Goal: Navigation & Orientation: Understand site structure

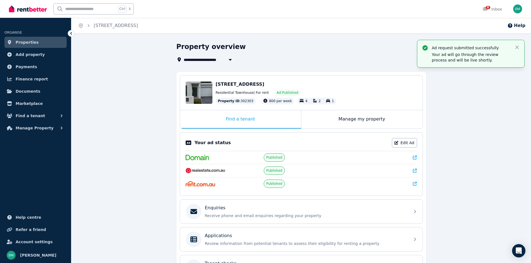
click at [38, 43] on link "Properties" at bounding box center [35, 42] width 62 height 11
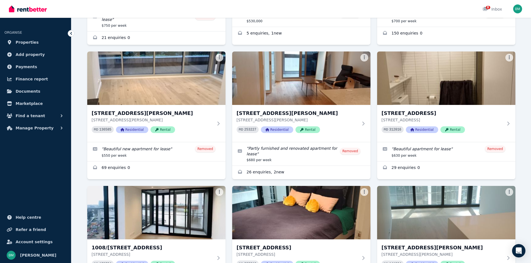
scroll to position [402, 0]
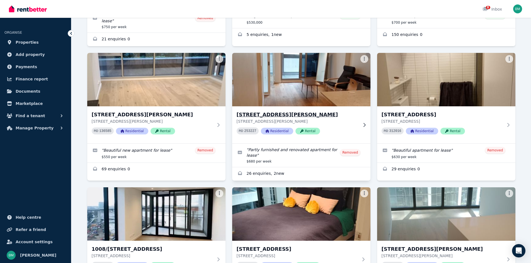
click at [316, 77] on img at bounding box center [301, 80] width 145 height 56
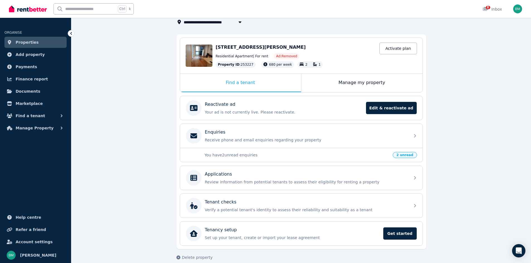
scroll to position [45, 0]
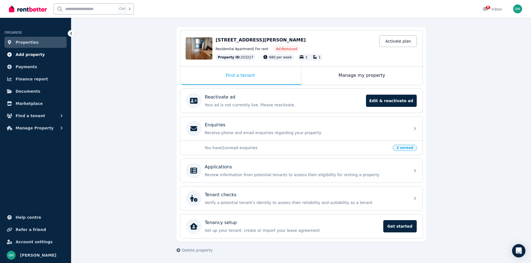
click at [31, 54] on span "Add property" at bounding box center [30, 54] width 29 height 7
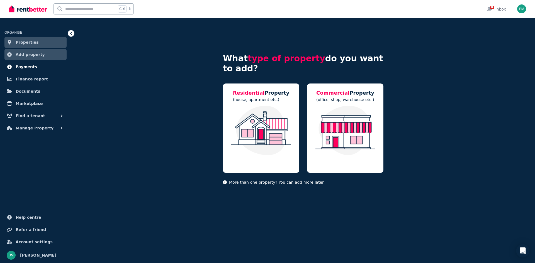
click at [24, 67] on span "Payments" at bounding box center [26, 67] width 21 height 7
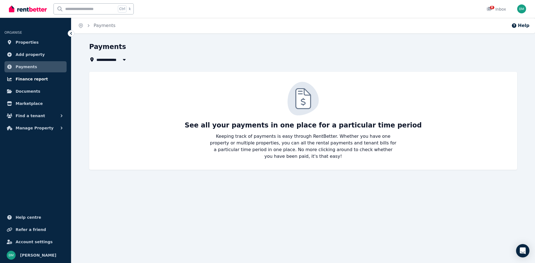
click at [25, 78] on span "Finance report" at bounding box center [32, 79] width 32 height 7
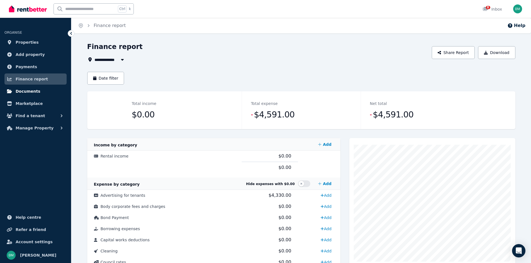
click at [25, 93] on span "Documents" at bounding box center [28, 91] width 25 height 7
